Goal: Use online tool/utility: Utilize a website feature to perform a specific function

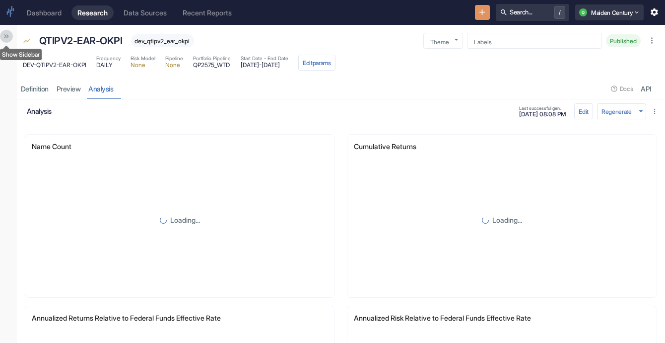
click at [7, 38] on icon "Show Sidebar" at bounding box center [6, 36] width 8 height 8
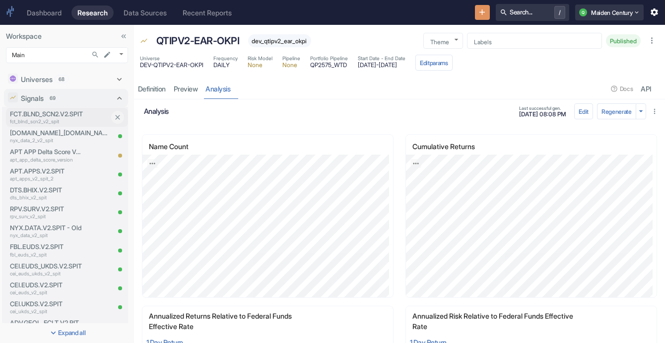
click at [67, 118] on p "fct_blnd_scn2_v2_spit" at bounding box center [59, 121] width 99 height 7
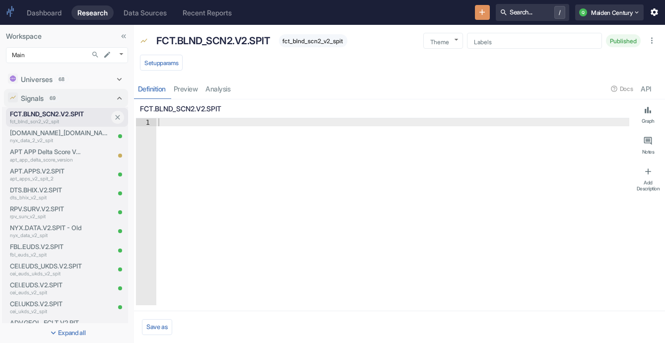
type textarea "x"
click at [156, 39] on p "FCT.BLND_SCN2.V2.SPIT" at bounding box center [213, 40] width 114 height 15
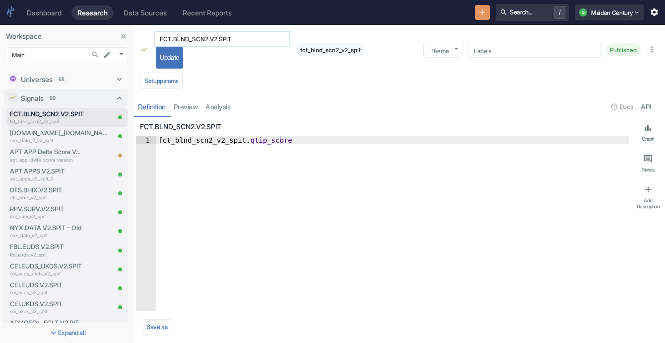
drag, startPoint x: 160, startPoint y: 38, endPoint x: 204, endPoint y: 45, distance: 44.7
click at [204, 45] on div "FCT.BLND_SCN2.V2.SPIT ​" at bounding box center [222, 39] width 137 height 16
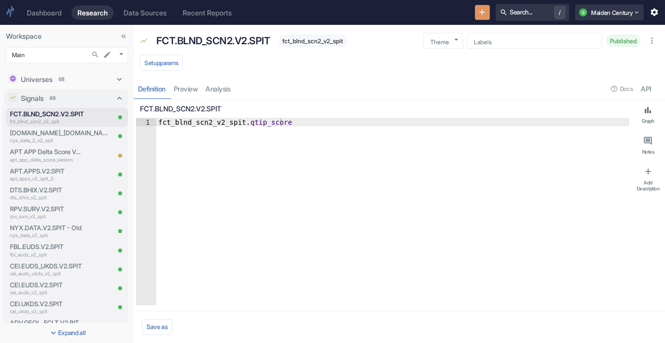
scroll to position [261, 0]
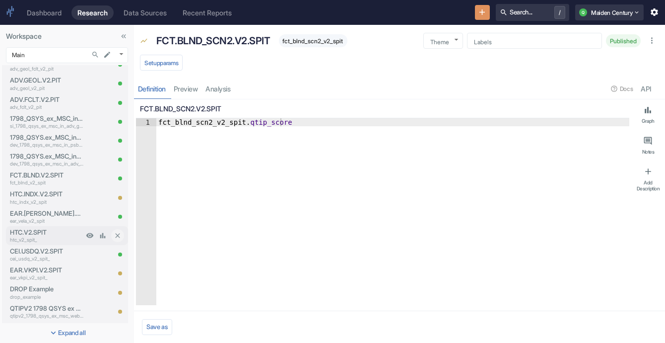
click at [53, 232] on p "HTC.V2.SPIT" at bounding box center [47, 231] width 74 height 9
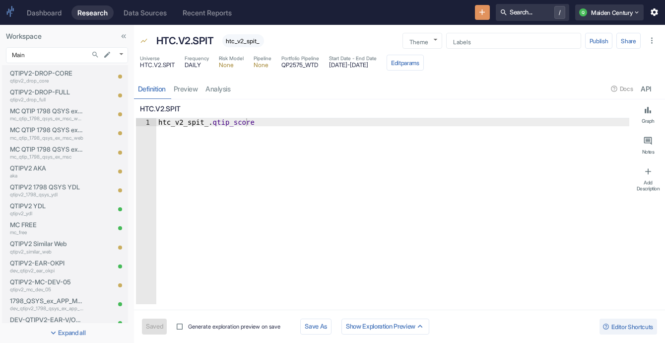
type textarea "x"
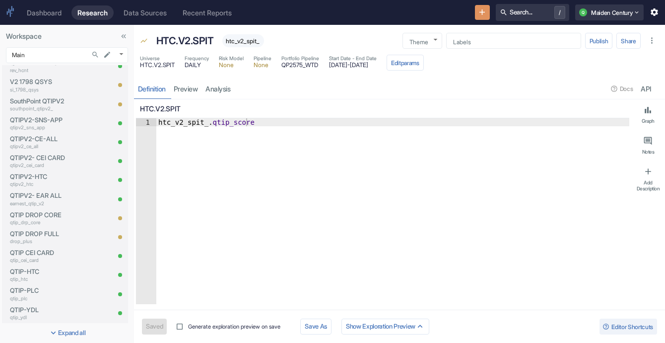
scroll to position [866, 0]
click at [35, 179] on p "QTIPV2-HTC" at bounding box center [47, 176] width 74 height 9
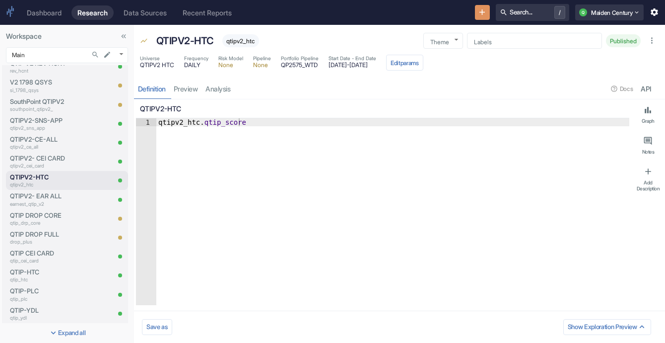
click at [236, 83] on div "Definition preview analysis Docs API" at bounding box center [399, 88] width 531 height 20
type textarea "x"
click at [227, 88] on link "analysis" at bounding box center [218, 88] width 33 height 20
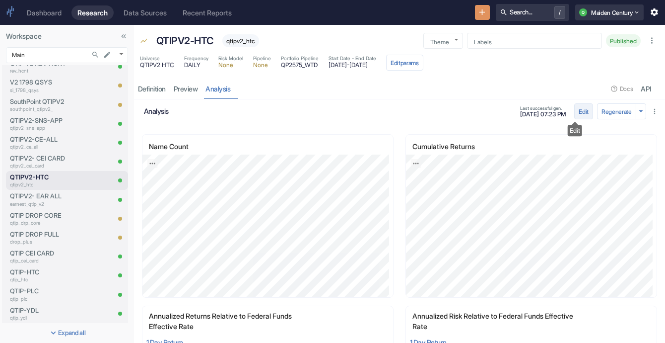
click at [576, 112] on button "Edit" at bounding box center [584, 111] width 19 height 16
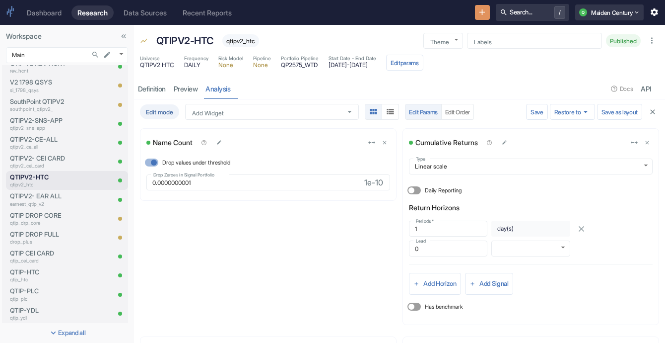
click at [650, 111] on button "button" at bounding box center [653, 111] width 13 height 13
click at [424, 66] on button "Edit params" at bounding box center [404, 63] width 37 height 16
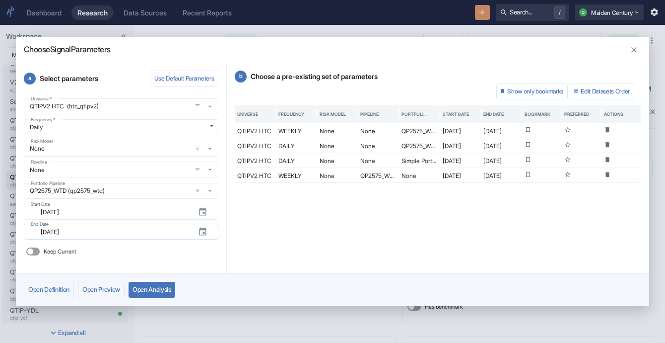
click at [184, 227] on input "[DATE]" at bounding box center [112, 231] width 155 height 11
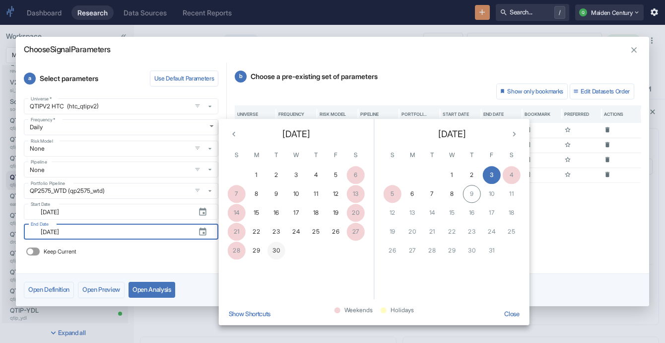
click at [277, 249] on button "30" at bounding box center [277, 250] width 18 height 18
type input "[DATE]"
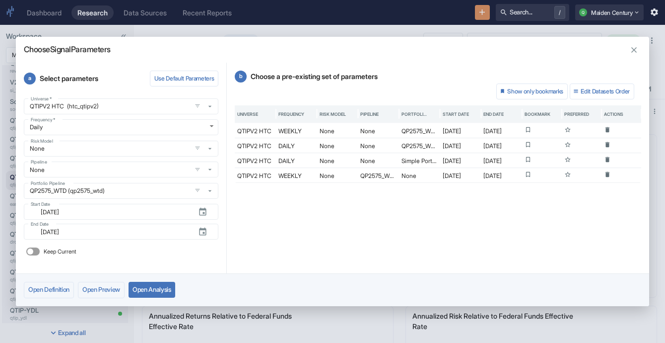
click at [151, 290] on button "Open Analysis" at bounding box center [152, 290] width 47 height 16
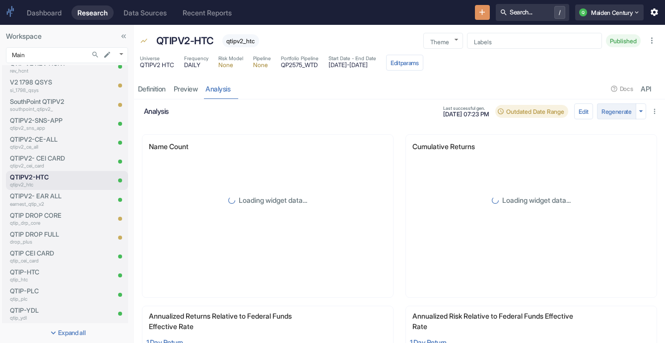
click at [597, 115] on button "Regenerate" at bounding box center [616, 111] width 39 height 16
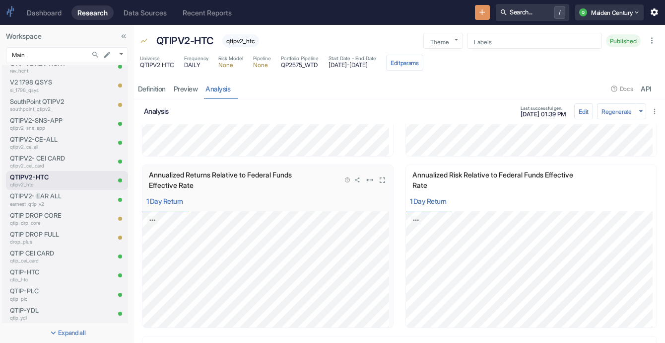
scroll to position [142, 0]
